Goal: Book appointment/travel/reservation

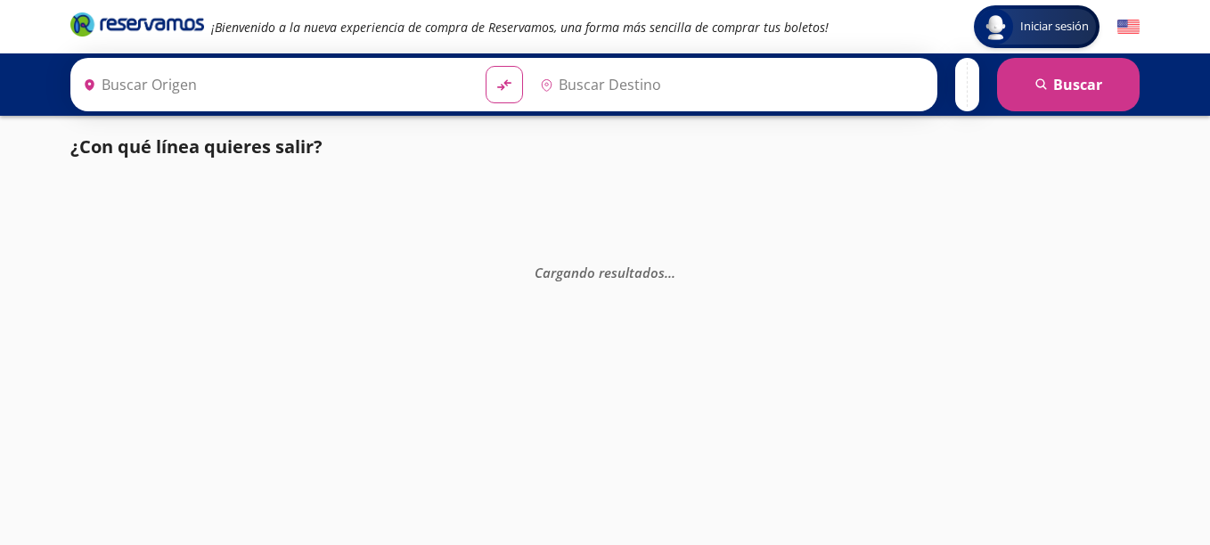
type input "Colima, Colima"
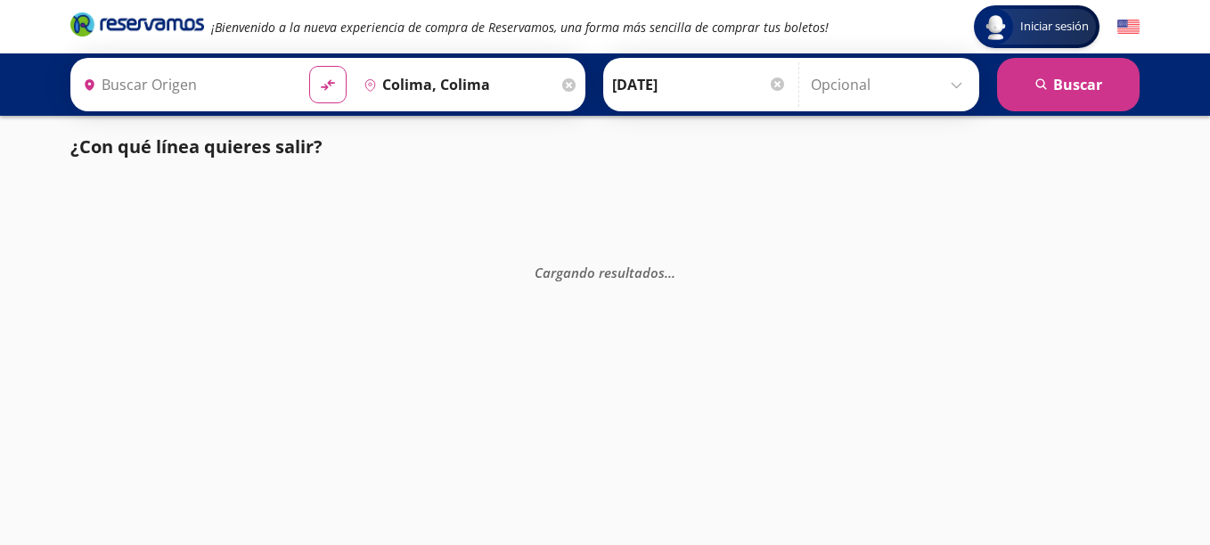
type input "Manzanillo, Colima"
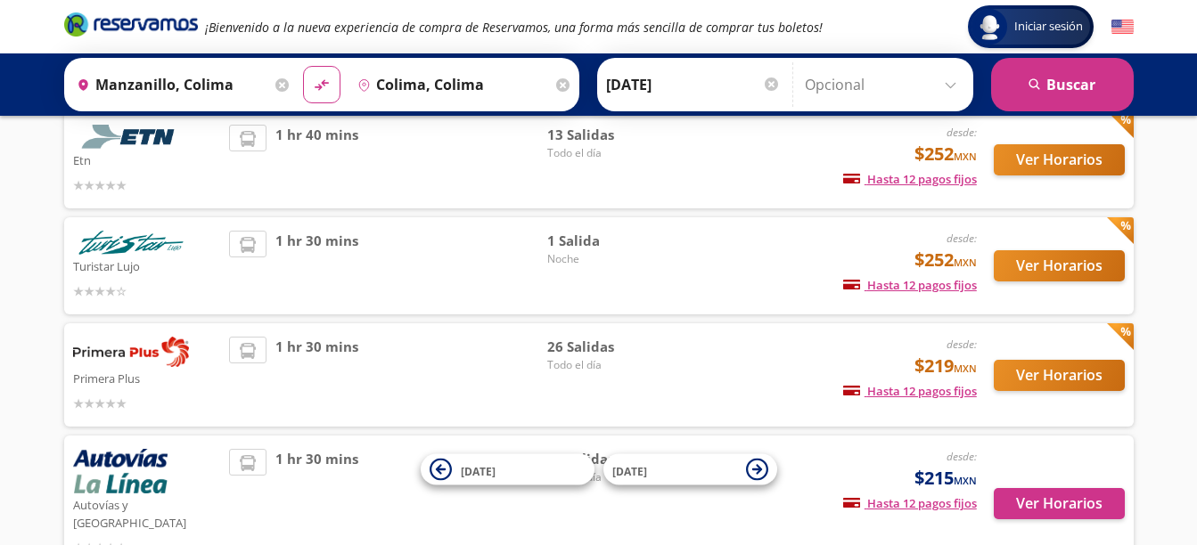
scroll to position [178, 0]
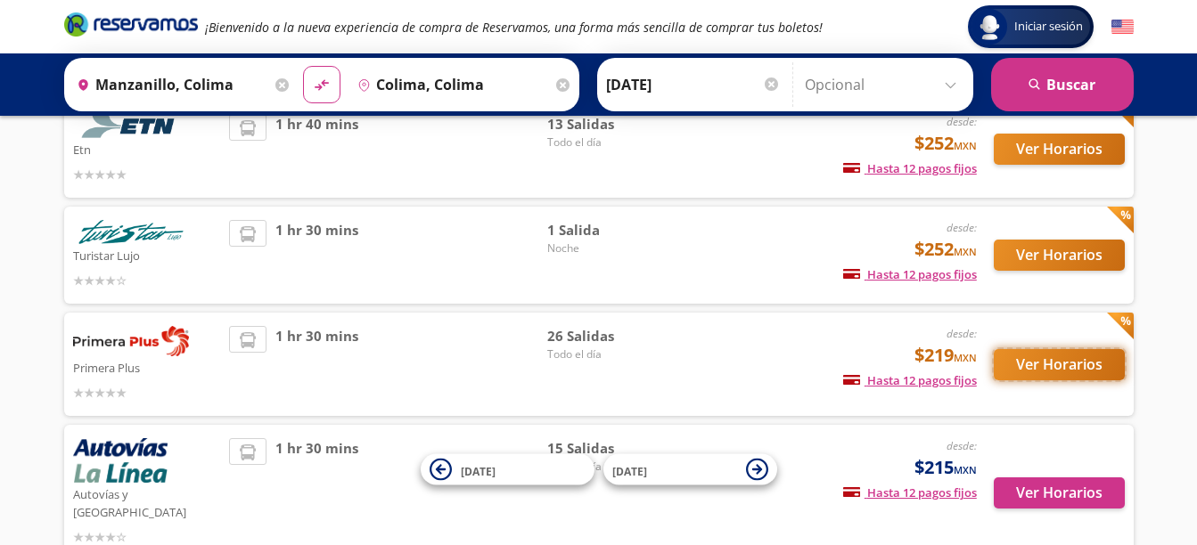
click at [1051, 367] on button "Ver Horarios" at bounding box center [1059, 364] width 131 height 31
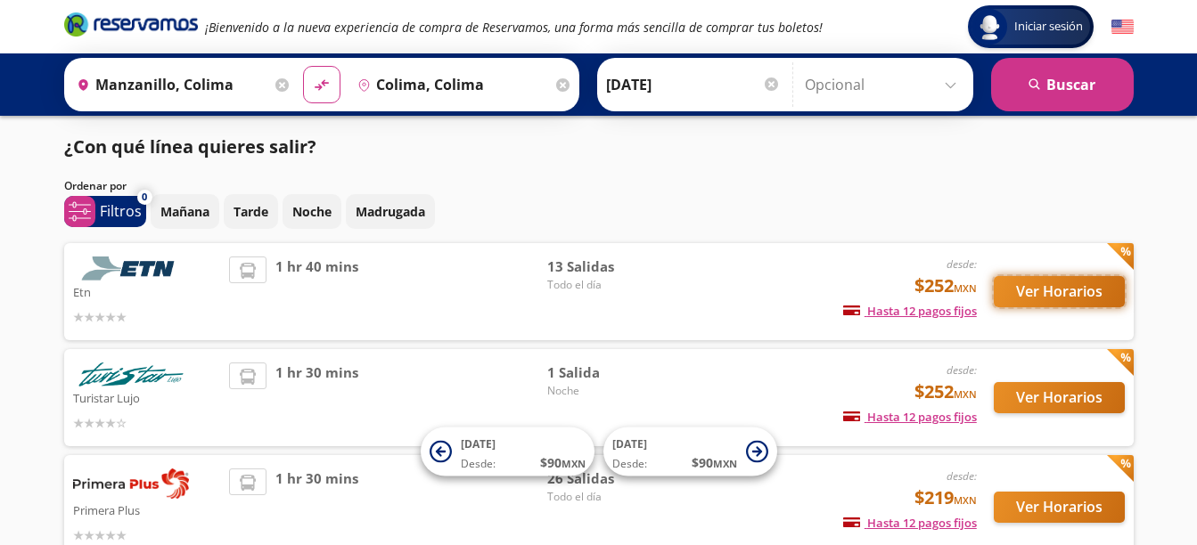
click at [1070, 293] on button "Ver Horarios" at bounding box center [1059, 291] width 131 height 31
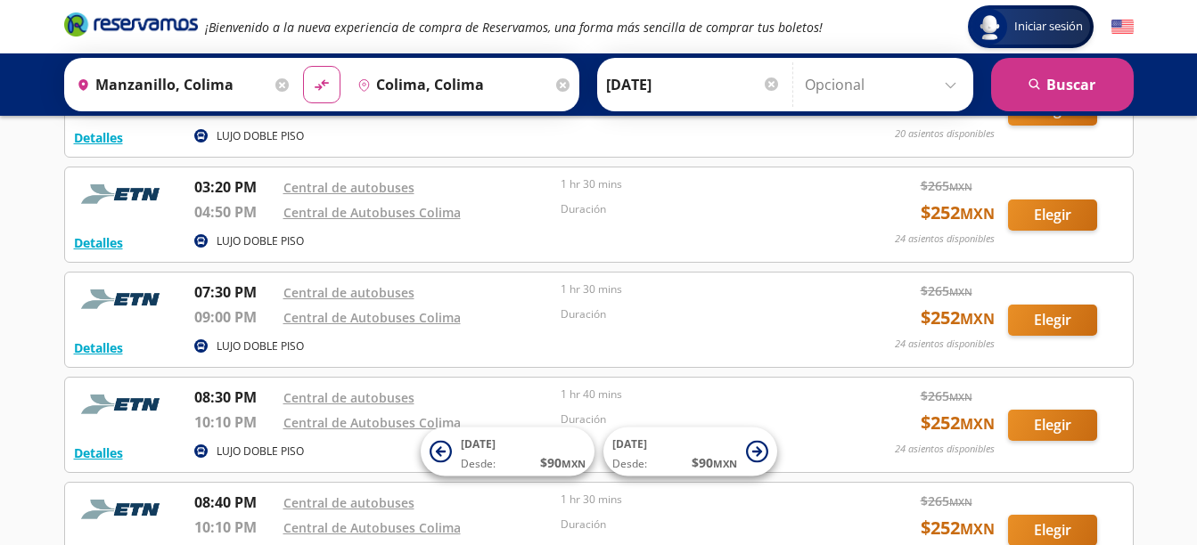
scroll to position [713, 0]
